Goal: Check status: Check status

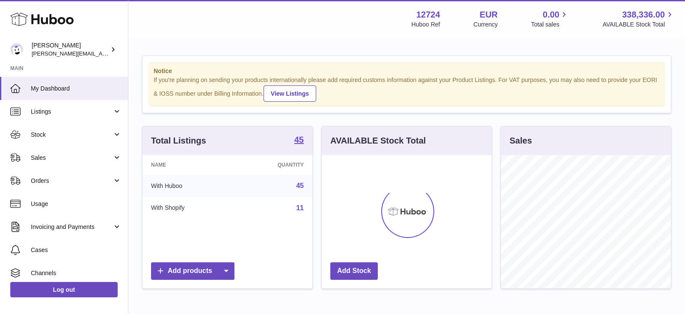
scroll to position [427719, 427682]
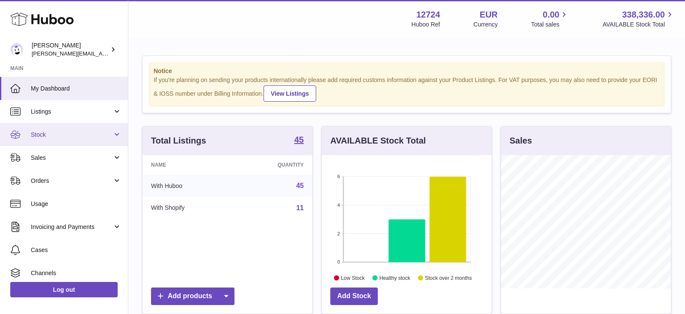
click at [51, 134] on span "Stock" at bounding box center [72, 135] width 82 height 8
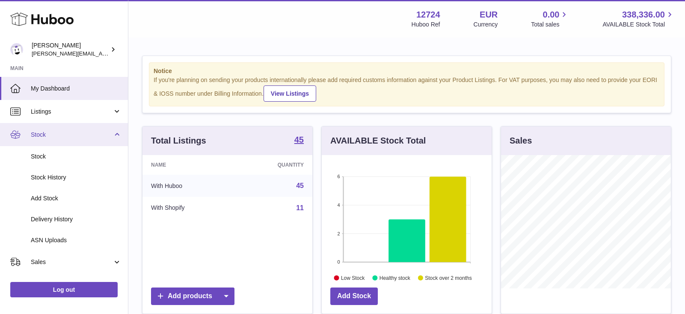
scroll to position [67, 0]
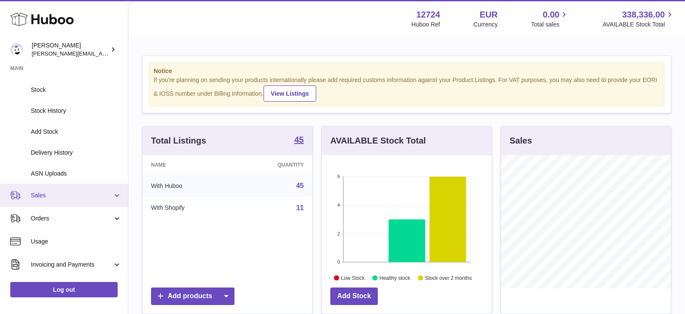
click at [50, 193] on span "Sales" at bounding box center [72, 196] width 82 height 8
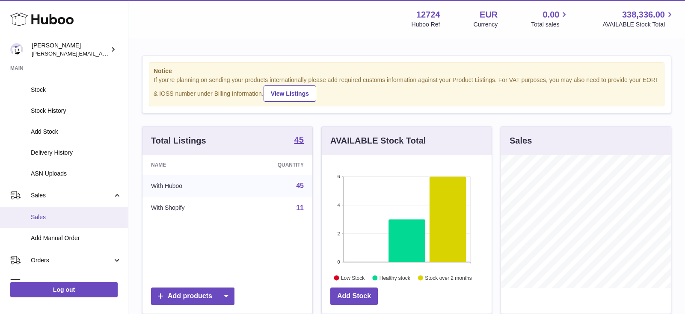
click at [43, 216] on span "Sales" at bounding box center [76, 217] width 91 height 8
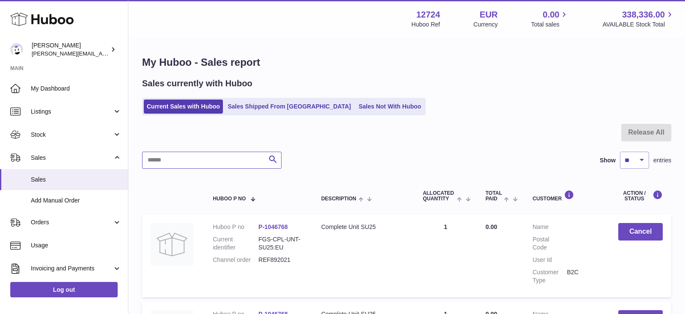
click at [179, 158] on input "text" at bounding box center [211, 160] width 139 height 17
paste input "**********"
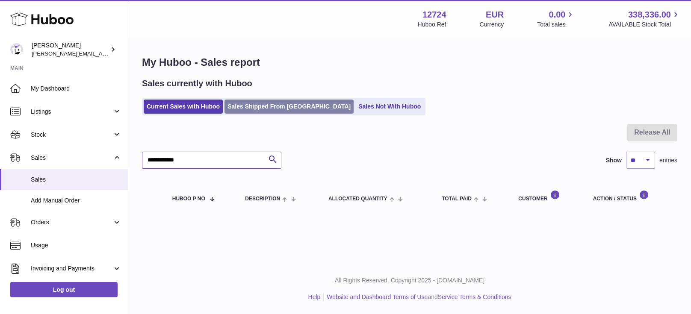
type input "**********"
click at [235, 109] on link "Sales Shipped From [GEOGRAPHIC_DATA]" at bounding box center [289, 107] width 129 height 14
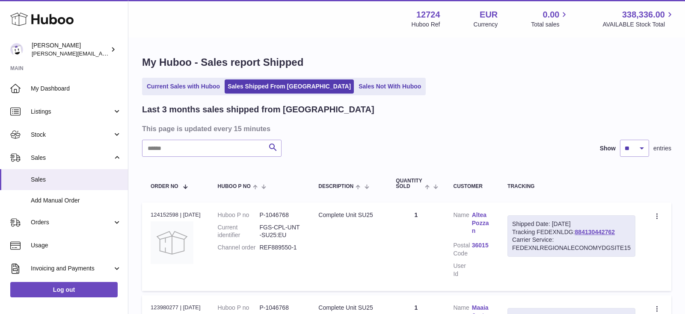
click at [211, 127] on h3 "This page is updated every 15 minutes" at bounding box center [405, 128] width 527 height 9
click at [189, 151] on input "text" at bounding box center [211, 148] width 139 height 17
paste input "**********"
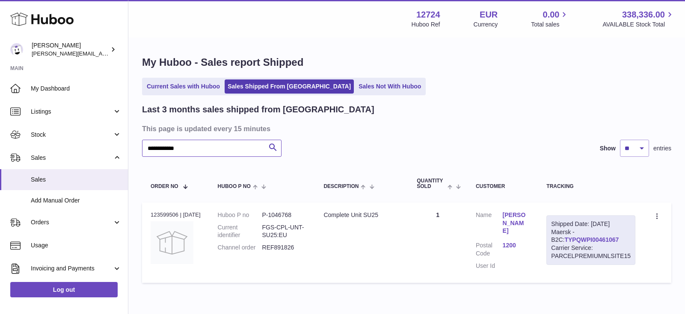
type input "**********"
click at [567, 238] on link "TYPQWPI00461067" at bounding box center [591, 240] width 54 height 7
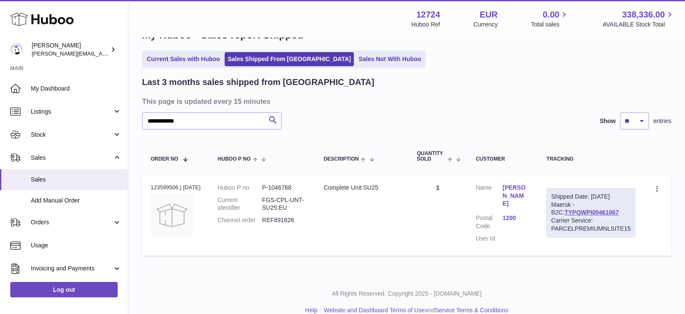
scroll to position [41, 0]
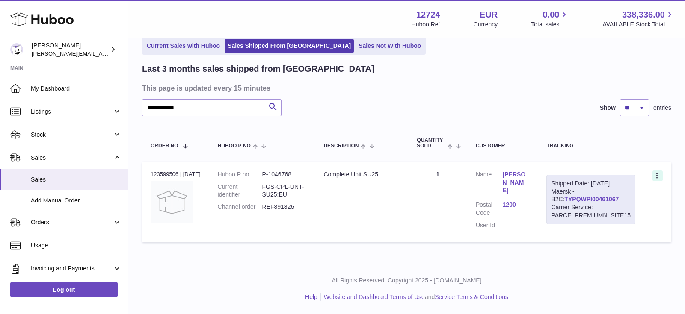
click at [661, 175] on icon at bounding box center [658, 176] width 10 height 9
click at [432, 205] on td "Quantity 1" at bounding box center [437, 202] width 59 height 80
click at [657, 172] on div at bounding box center [657, 176] width 10 height 11
click at [331, 227] on td "Description Complete Unit SU25" at bounding box center [361, 202] width 93 height 80
click at [197, 191] on td "Order no 123599506 | 28th Aug" at bounding box center [175, 202] width 67 height 80
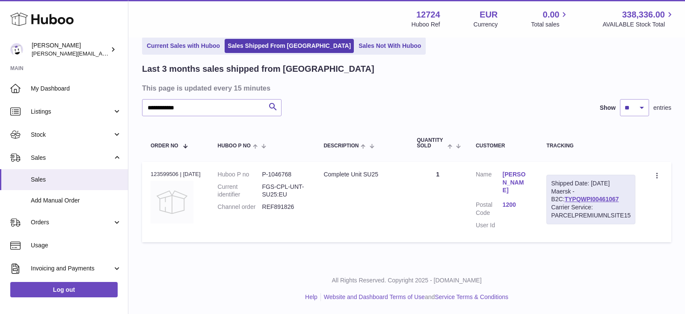
click at [167, 185] on img at bounding box center [172, 202] width 43 height 43
click at [592, 197] on link "TYPQWPI00461067" at bounding box center [591, 199] width 54 height 7
click at [522, 185] on link "Katharina Sonnleitner" at bounding box center [516, 183] width 27 height 24
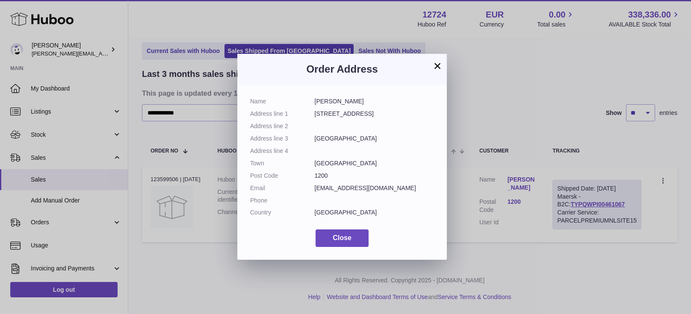
click at [441, 68] on button "×" at bounding box center [438, 66] width 10 height 10
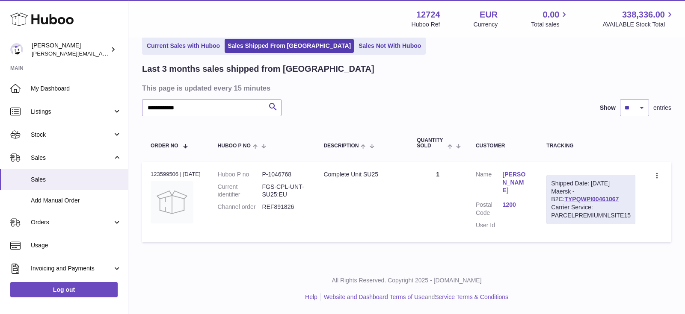
click at [515, 181] on link "Katharina Sonnleitner" at bounding box center [516, 183] width 27 height 24
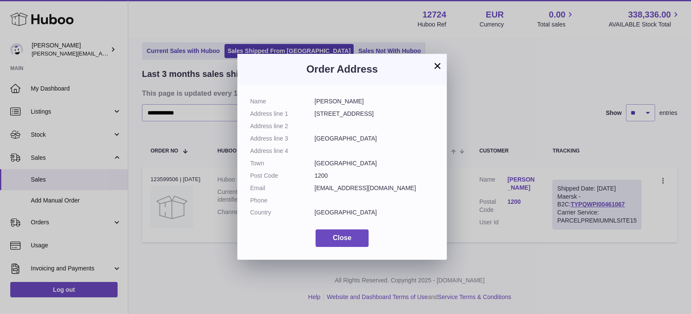
click at [436, 67] on button "×" at bounding box center [438, 66] width 10 height 10
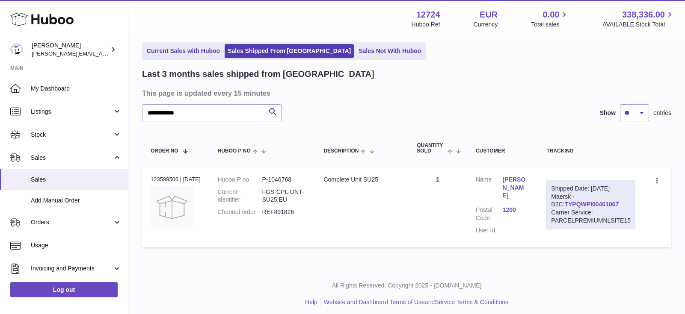
scroll to position [41, 0]
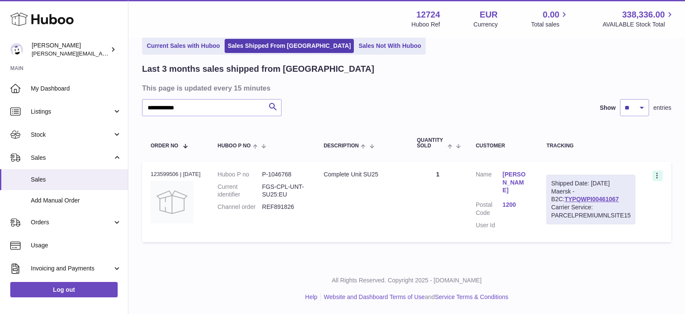
click at [655, 175] on icon at bounding box center [658, 176] width 10 height 9
click at [504, 199] on dl "Customer Name Katharina Sonnleitner Postal Code 1200 User Id" at bounding box center [502, 202] width 53 height 63
click at [582, 218] on div "Carrier Service: PARCELPREMIUMNLSITE15" at bounding box center [591, 212] width 80 height 16
click at [184, 176] on div "Order no 123599506 | 28th Aug" at bounding box center [176, 175] width 50 height 8
